Goal: Find specific page/section: Find specific page/section

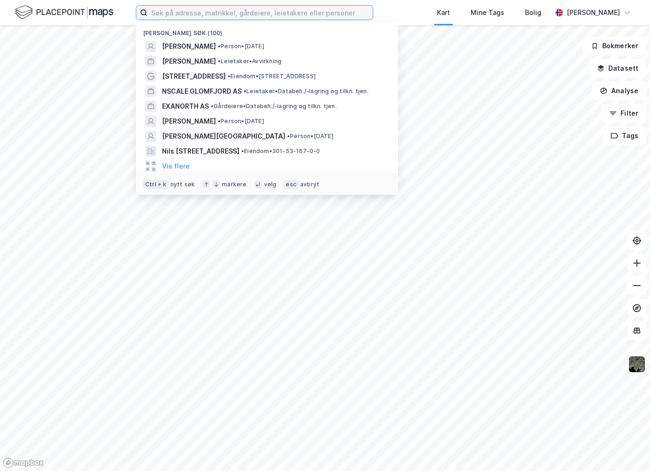
click at [171, 6] on input at bounding box center [259, 13] width 225 height 14
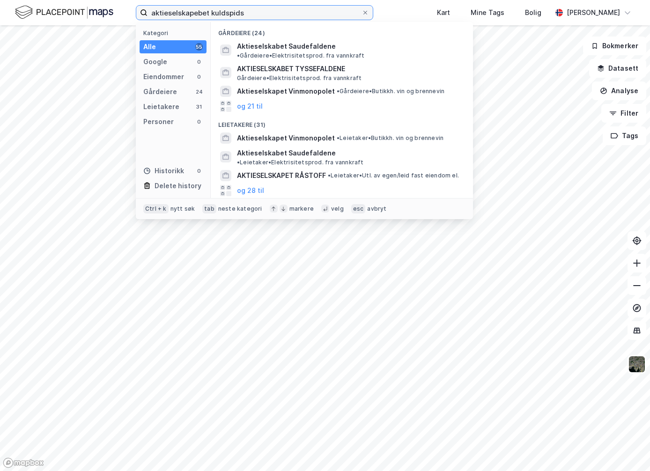
type input "aktieselskapebet kuldspids"
click at [362, 13] on icon at bounding box center [365, 13] width 6 height 6
click at [355, 13] on input "aktieselskapebet kuldspids" at bounding box center [254, 13] width 214 height 14
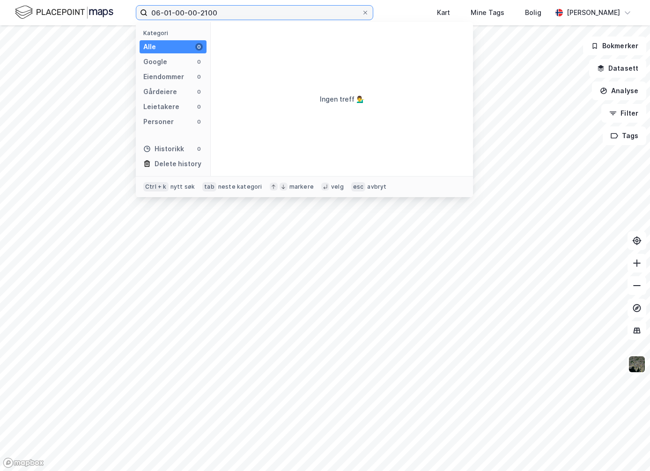
type input "06-01-00-00-2100"
